Goal: Task Accomplishment & Management: Manage account settings

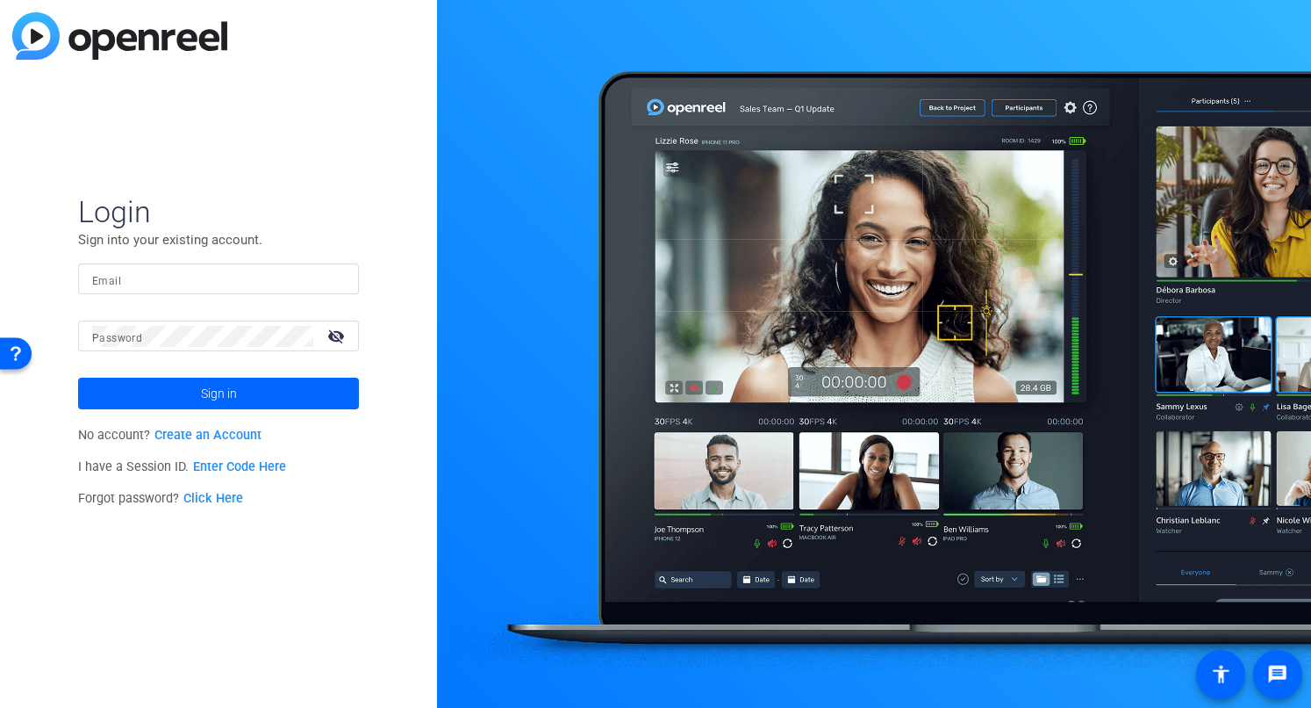
click at [192, 111] on div "Login Sign into your existing account. Email Password visibility_off Sign in No…" at bounding box center [218, 354] width 437 height 708
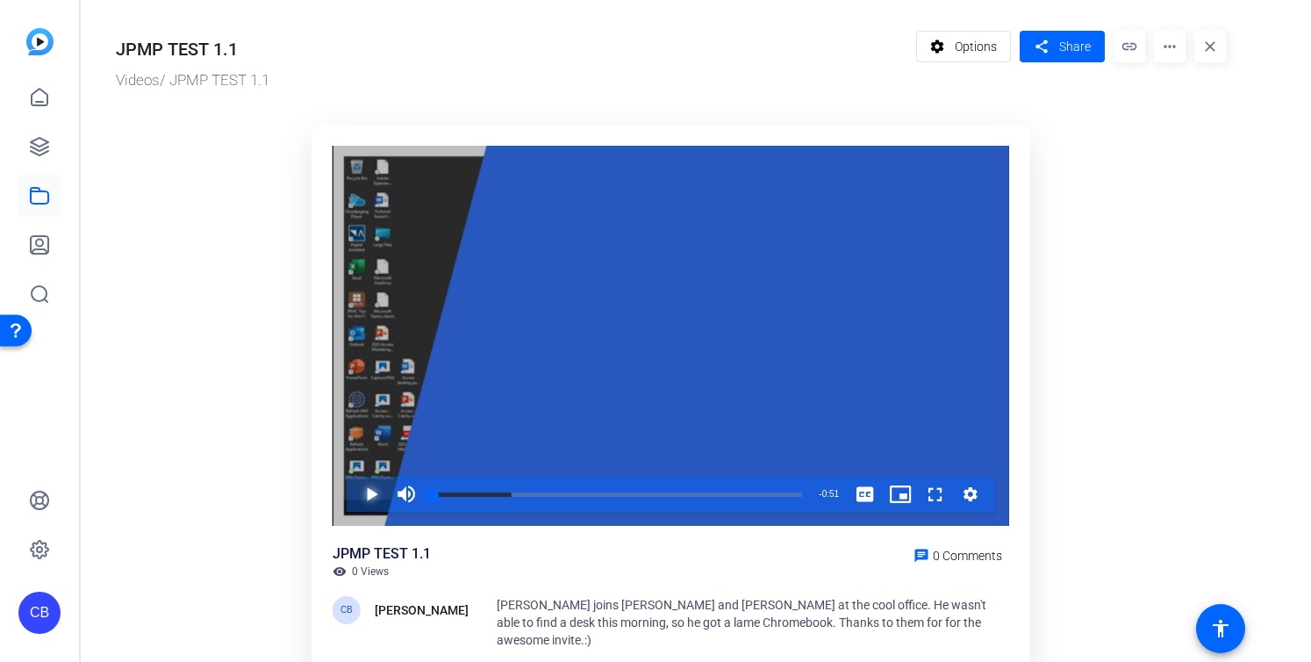
click at [354, 489] on span "Video Player" at bounding box center [354, 494] width 0 height 35
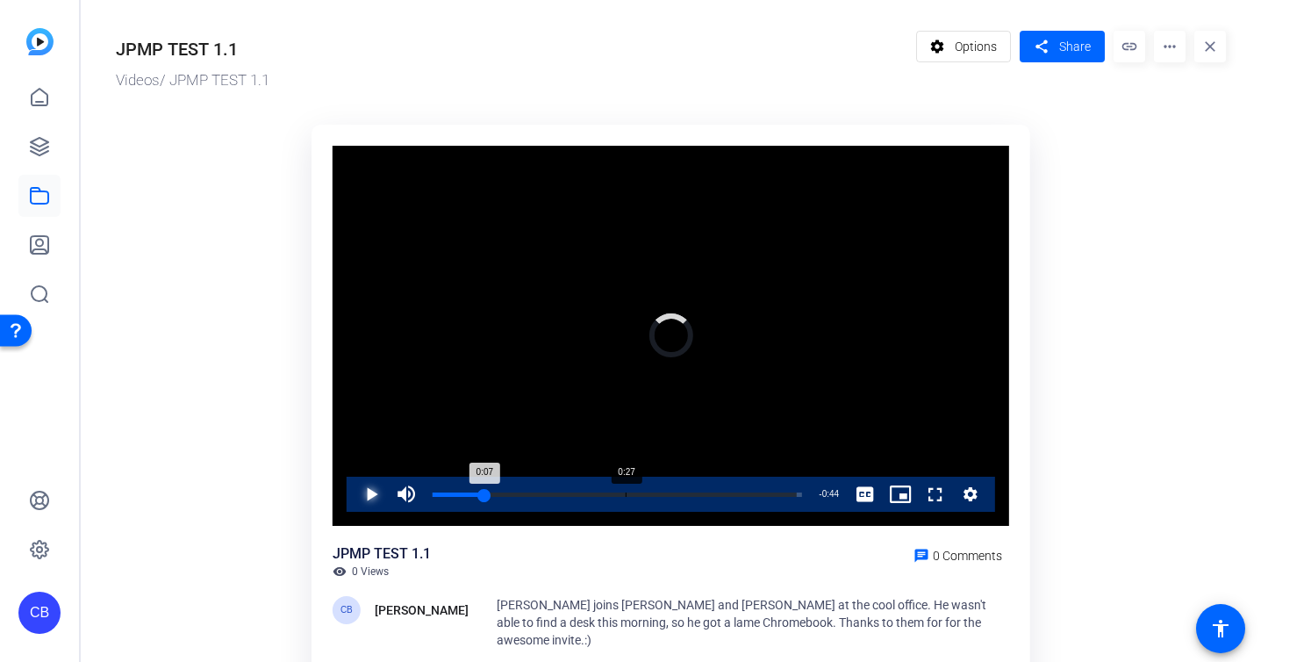
click at [626, 489] on div "Loaded : 98.65% 0:27 0:07" at bounding box center [617, 494] width 387 height 35
click at [712, 496] on div "Loaded : 100.00% 0:39 0:27" at bounding box center [618, 494] width 370 height 4
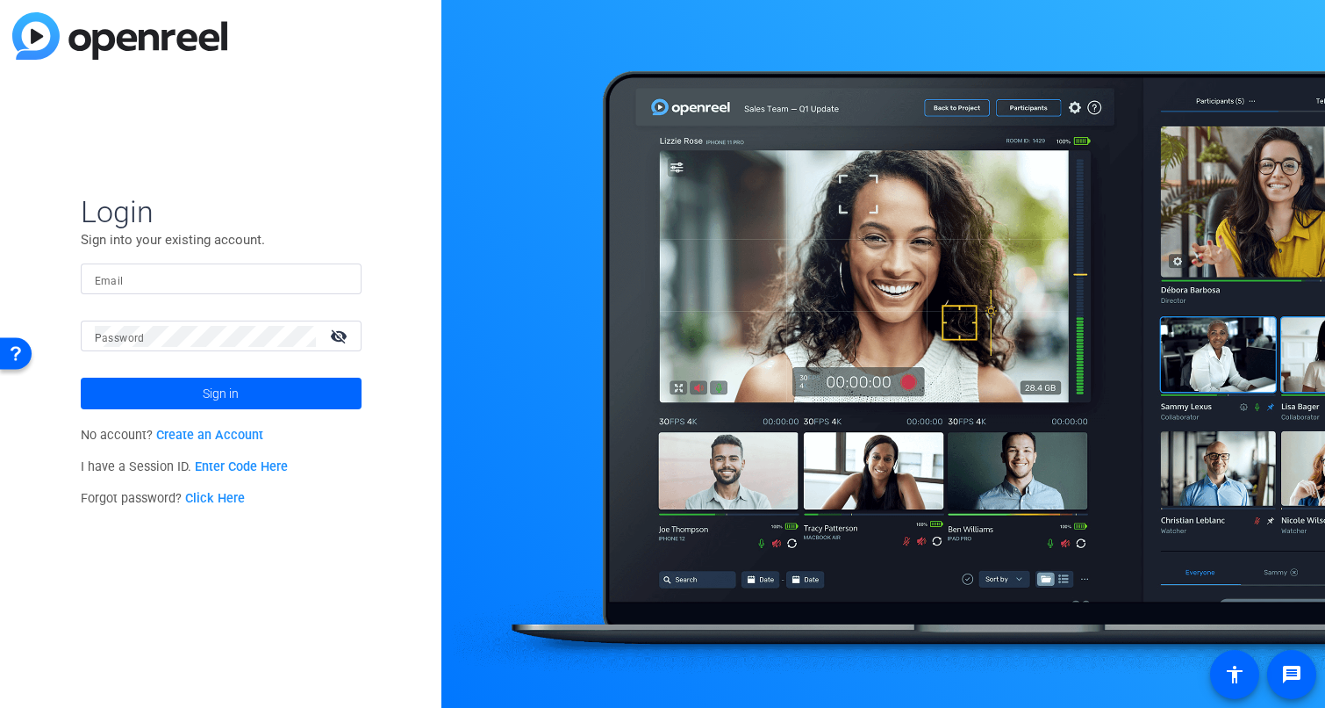
click at [268, 284] on input "Email" at bounding box center [221, 279] width 253 height 21
type input "chris.bohorquez@jpmorgan.com"
